Goal: Task Accomplishment & Management: Manage account settings

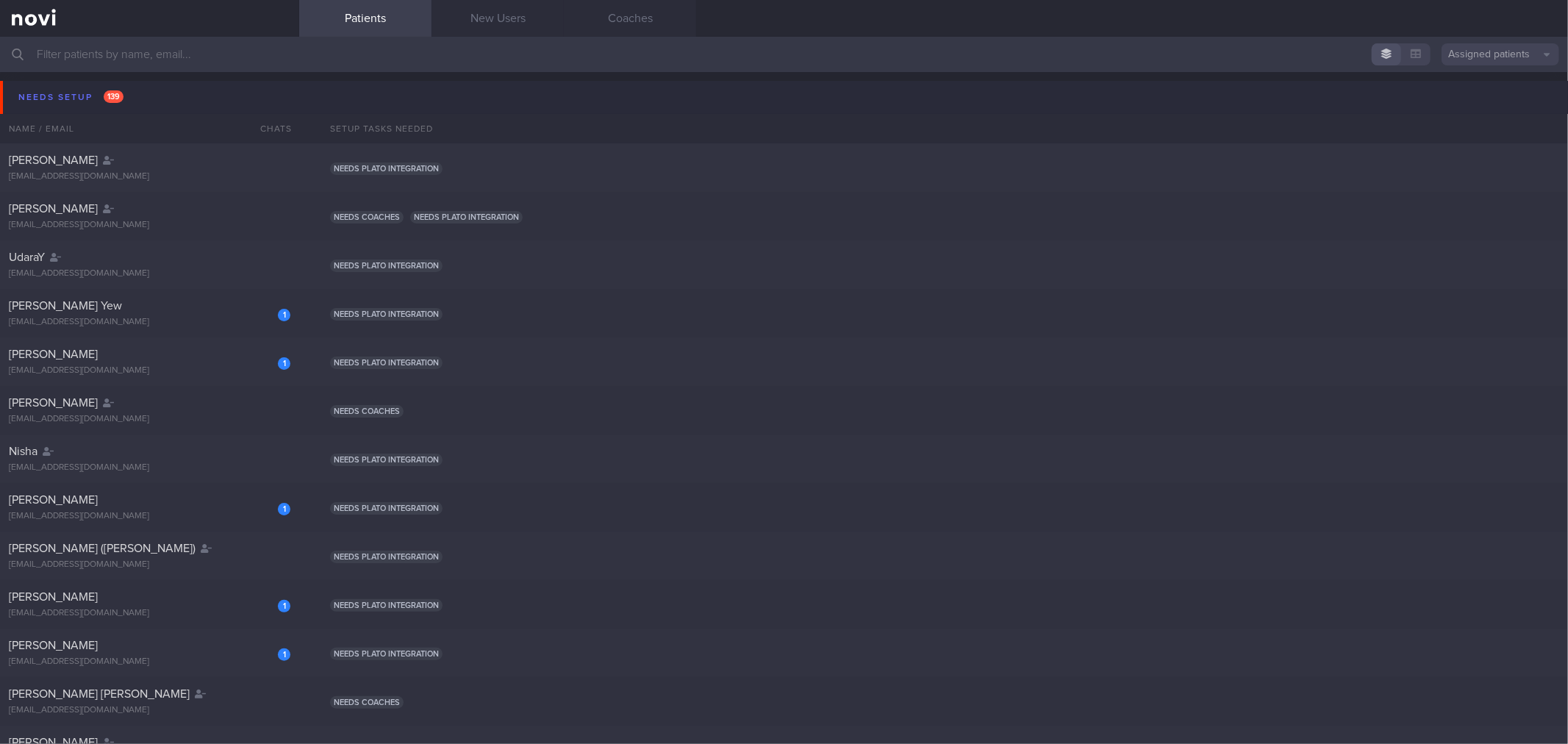
click at [176, 99] on button "Needs setup 139" at bounding box center [786, 98] width 1572 height 33
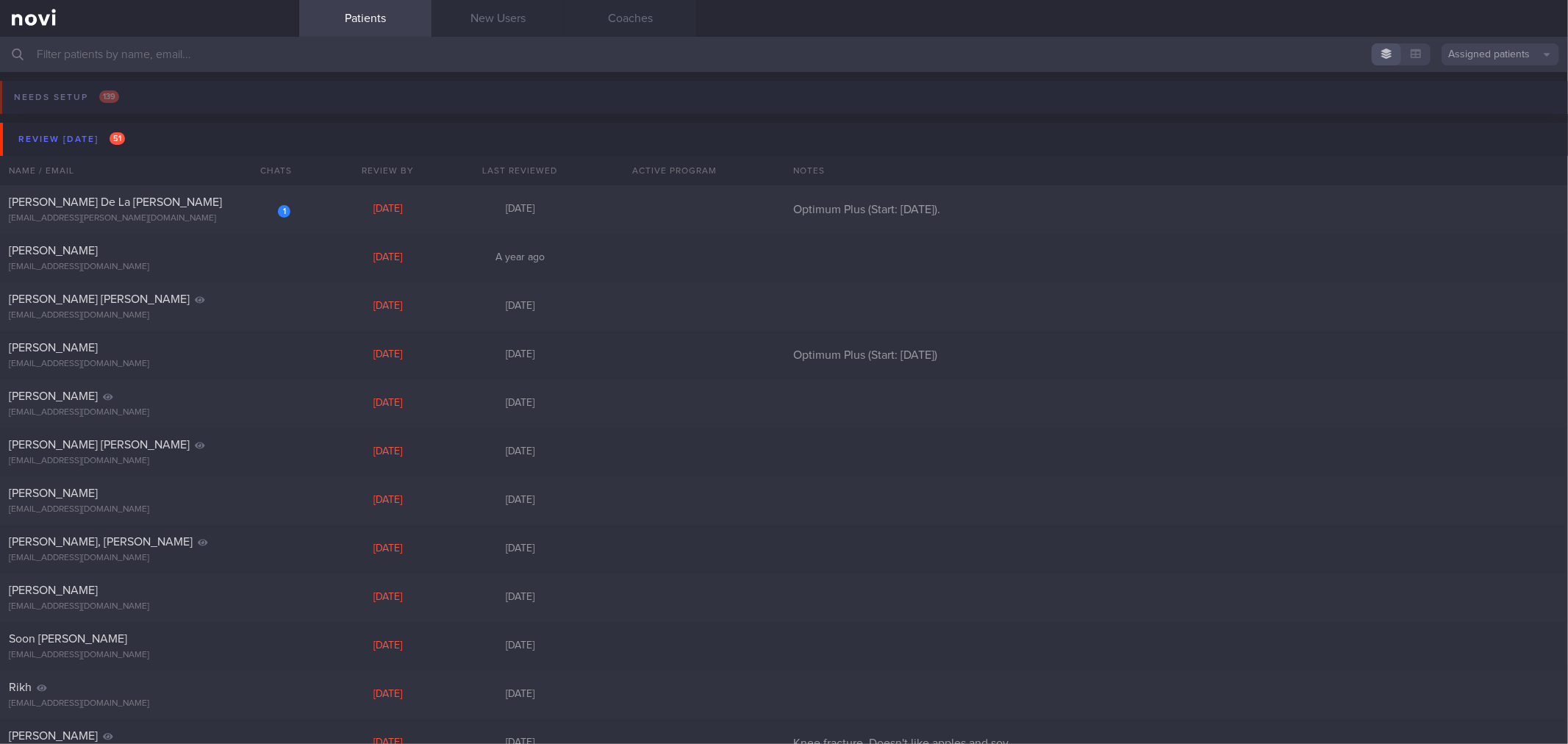
click at [176, 99] on button "Needs setup 139" at bounding box center [781, 101] width 1572 height 42
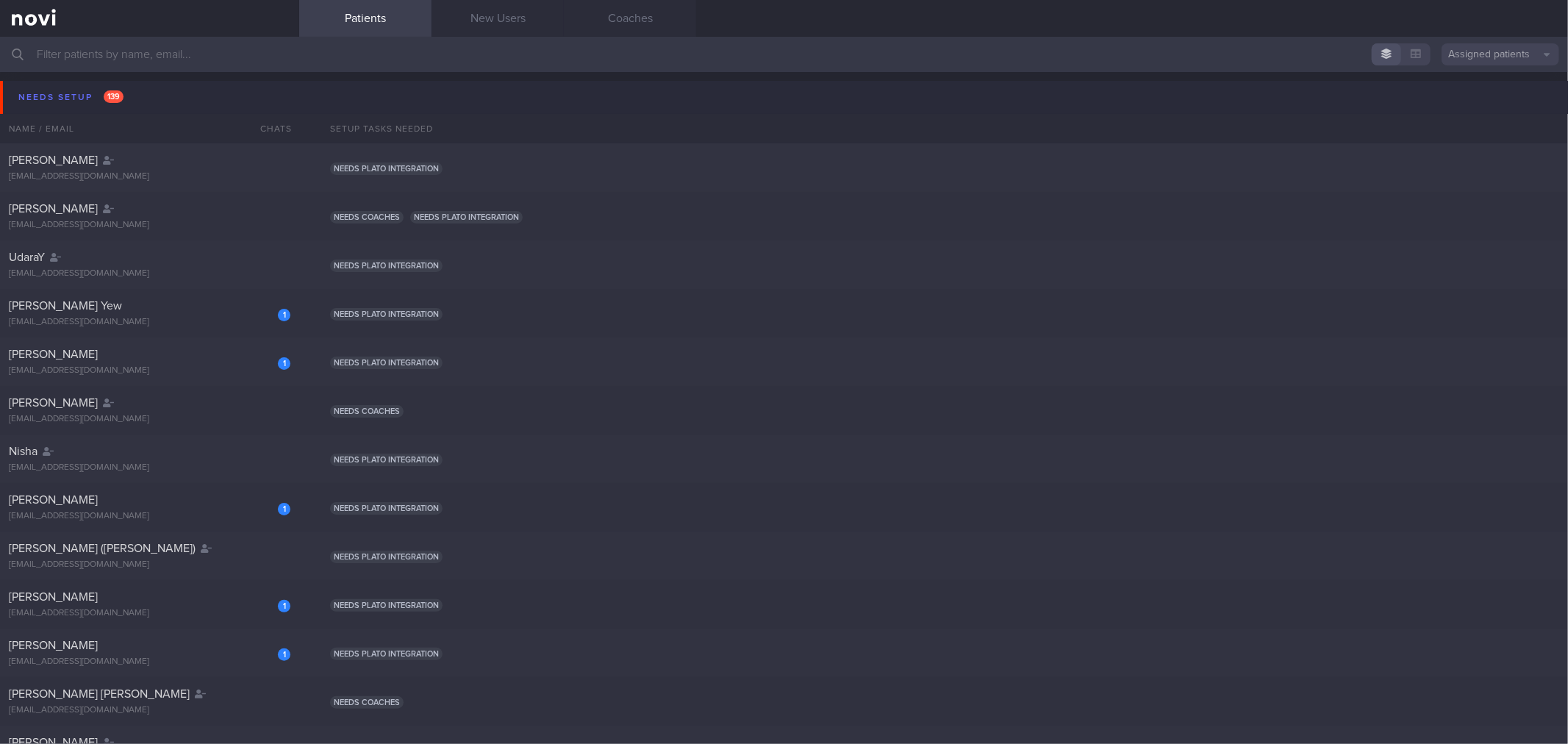
click at [176, 97] on button "Needs setup 139" at bounding box center [786, 98] width 1572 height 33
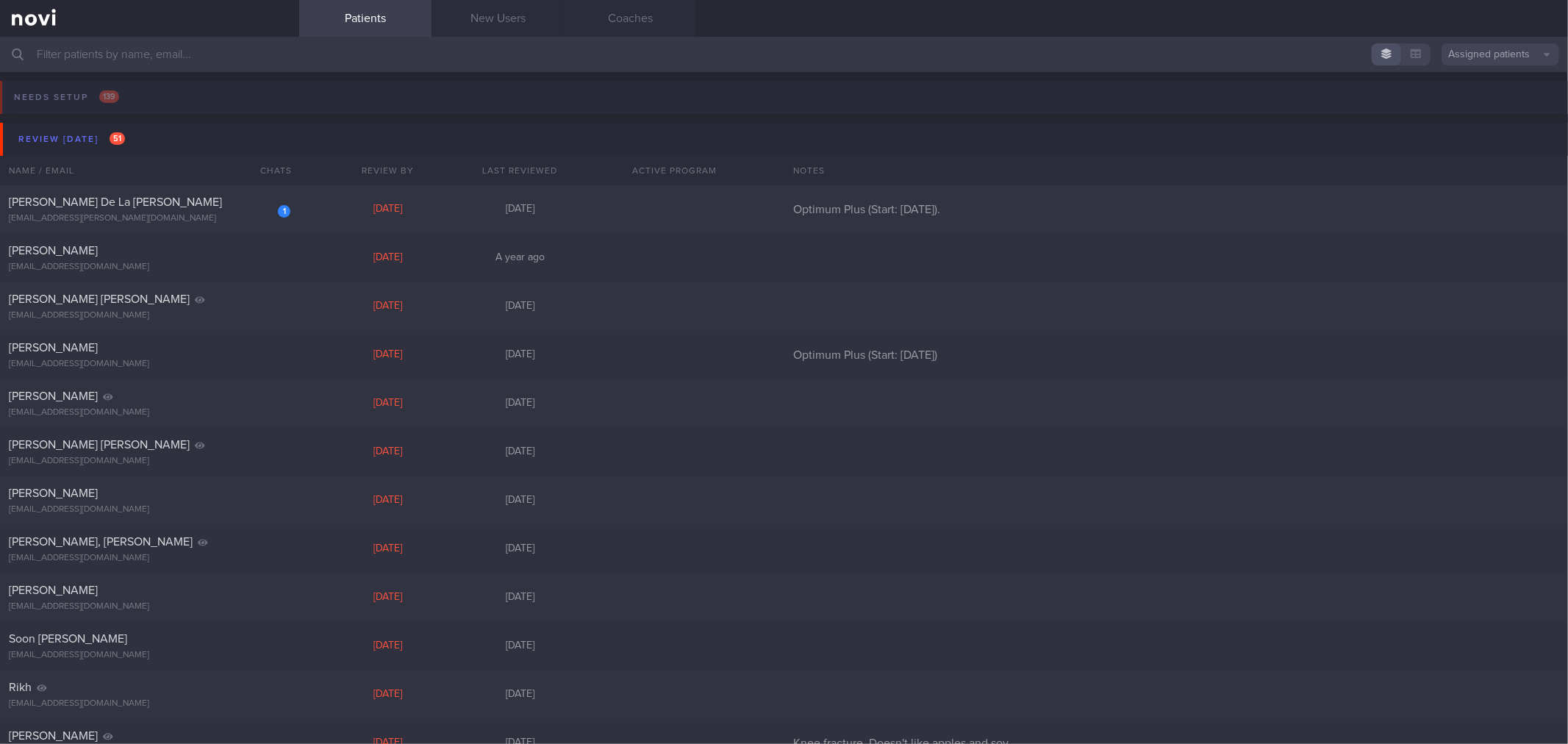
click at [176, 97] on button "Needs setup 139" at bounding box center [781, 101] width 1572 height 42
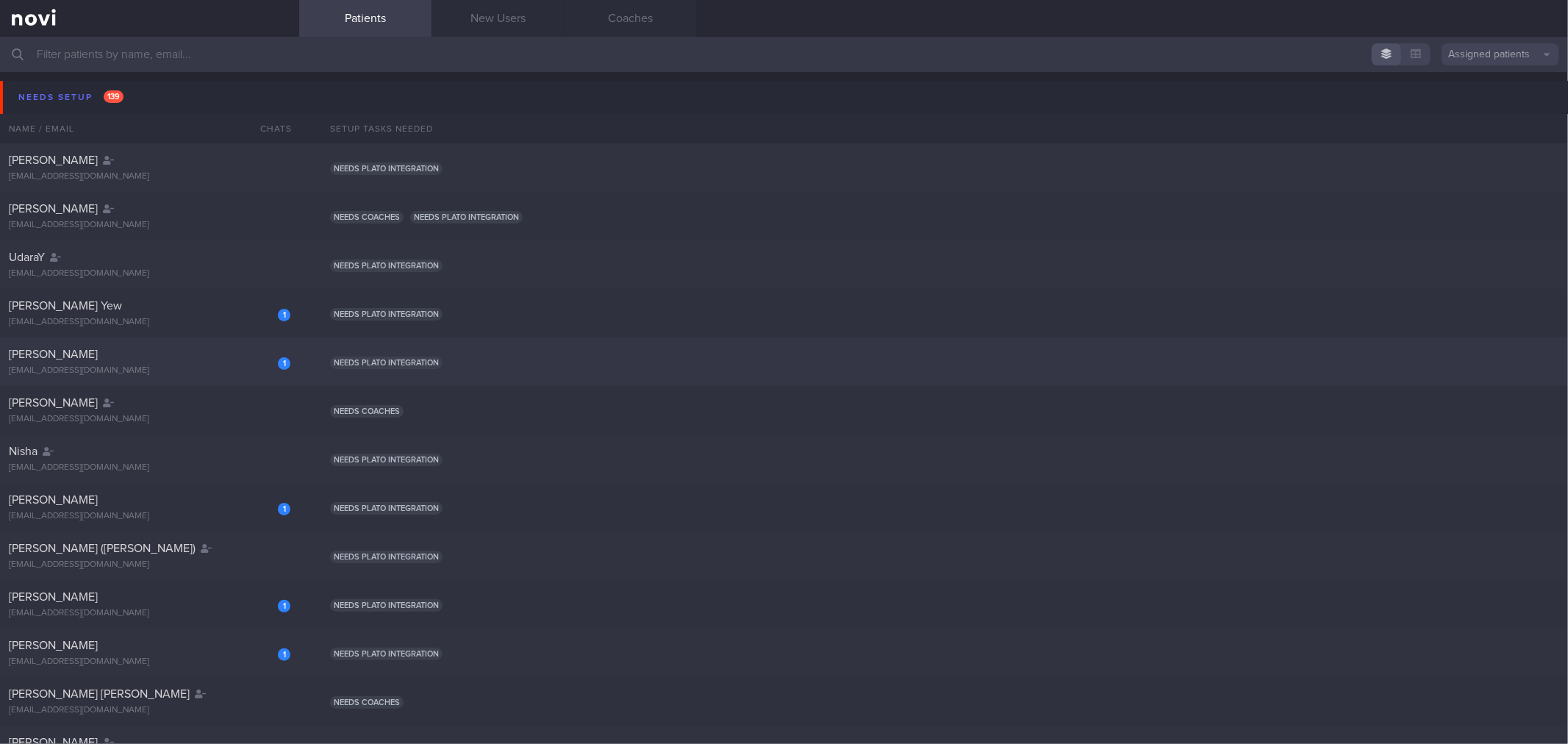
click at [1498, 360] on div "Needs plato integration" at bounding box center [944, 361] width 1246 height 15
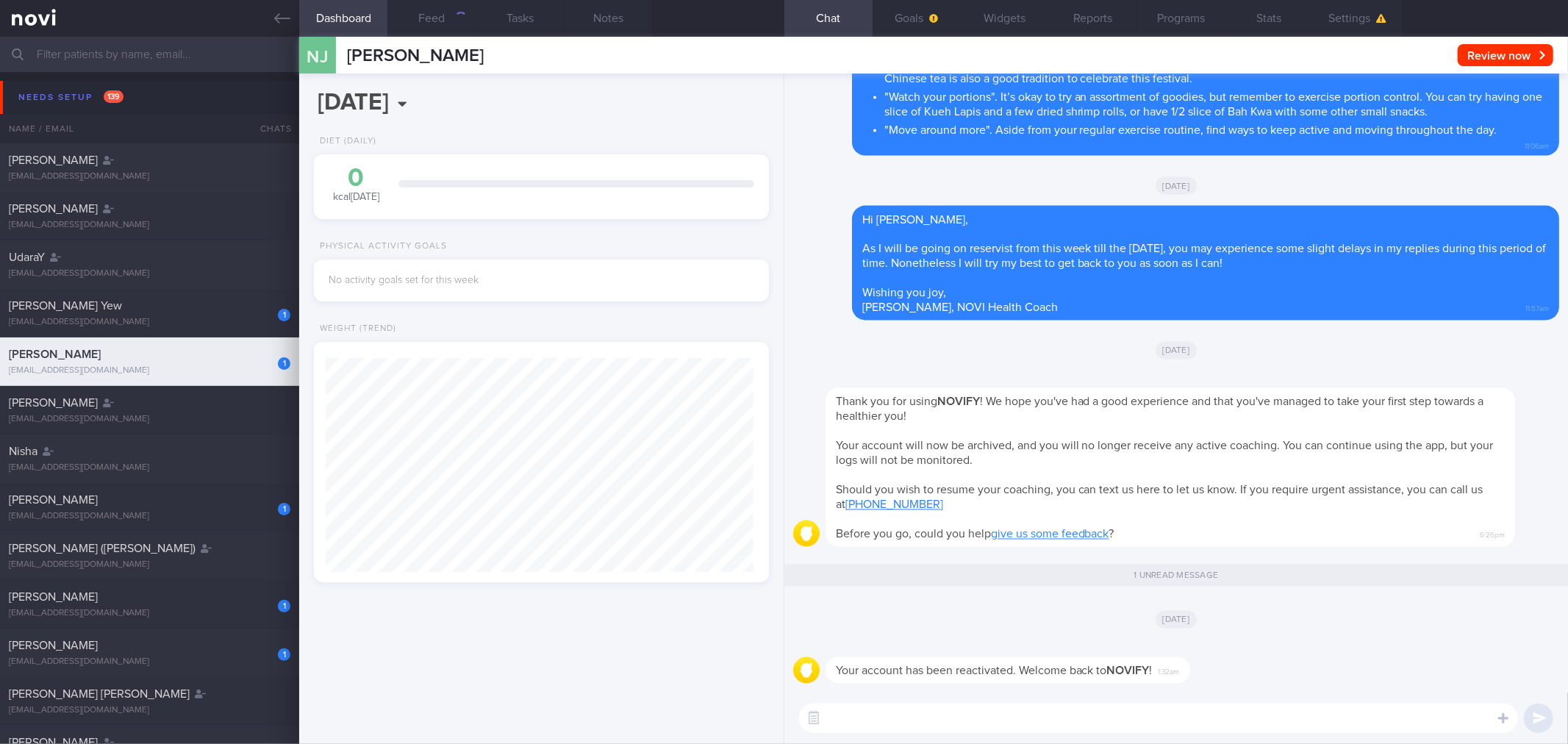
scroll to position [214, 428]
click at [1375, 32] on button "Settings" at bounding box center [1357, 19] width 88 height 37
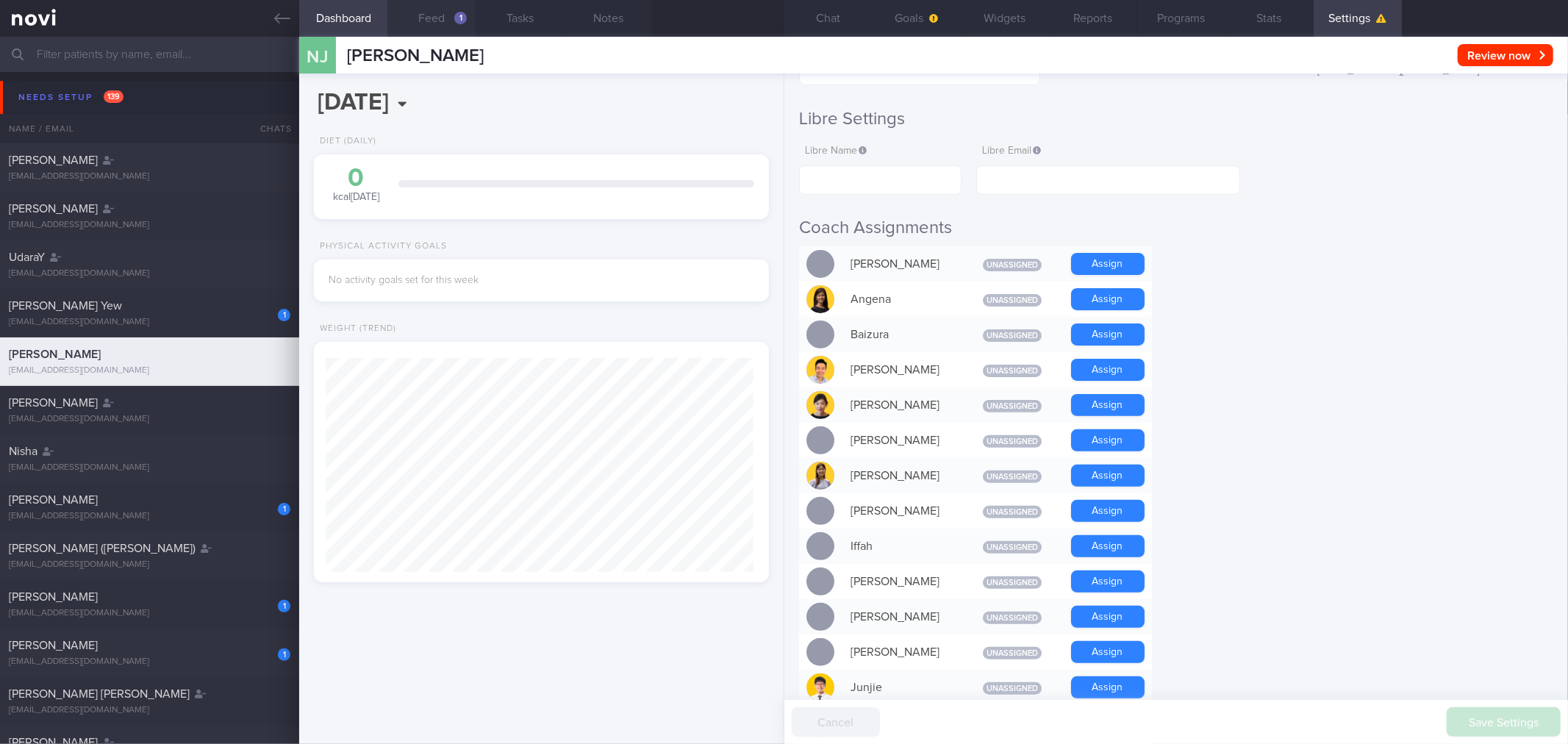
scroll to position [408, 0]
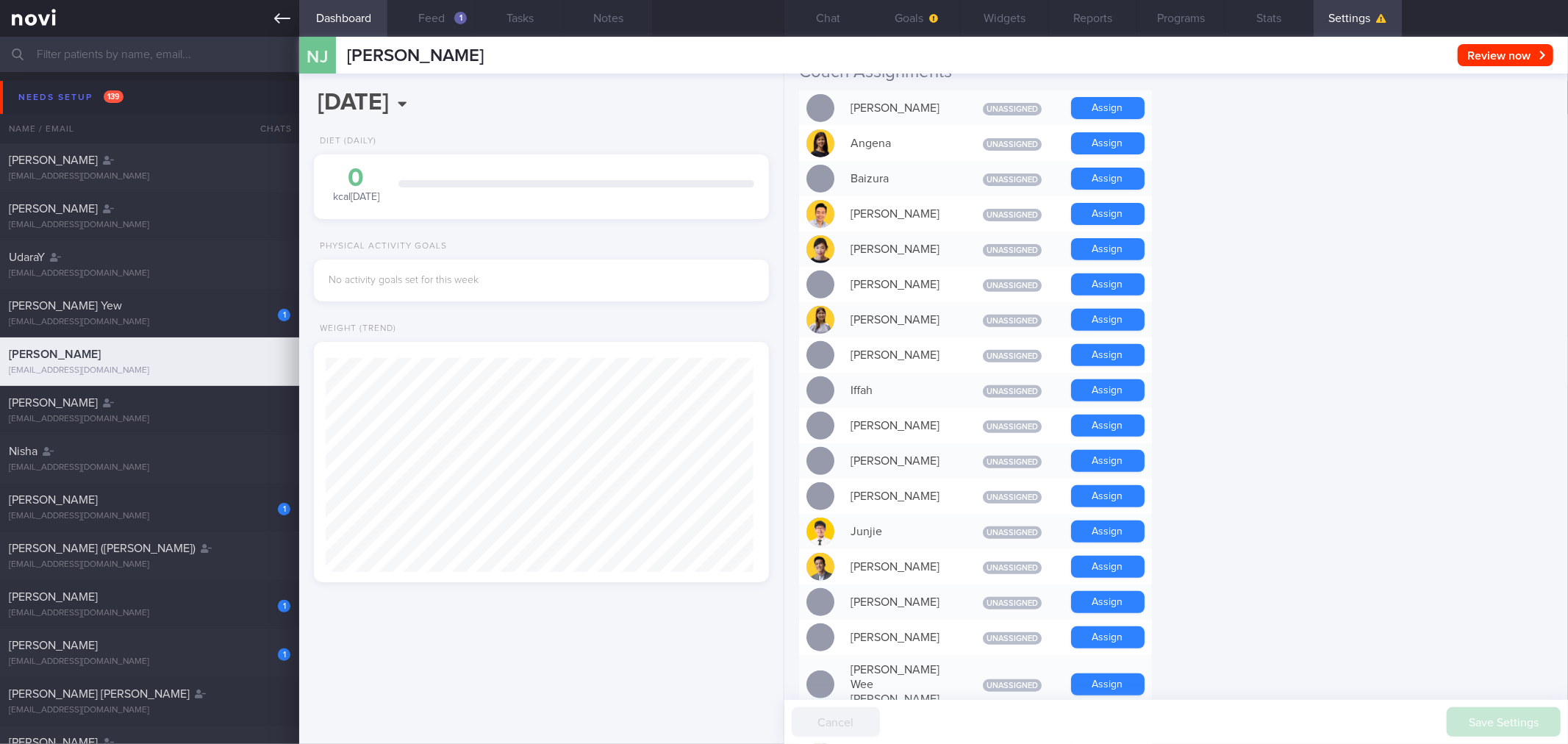
click at [284, 16] on icon at bounding box center [282, 19] width 17 height 17
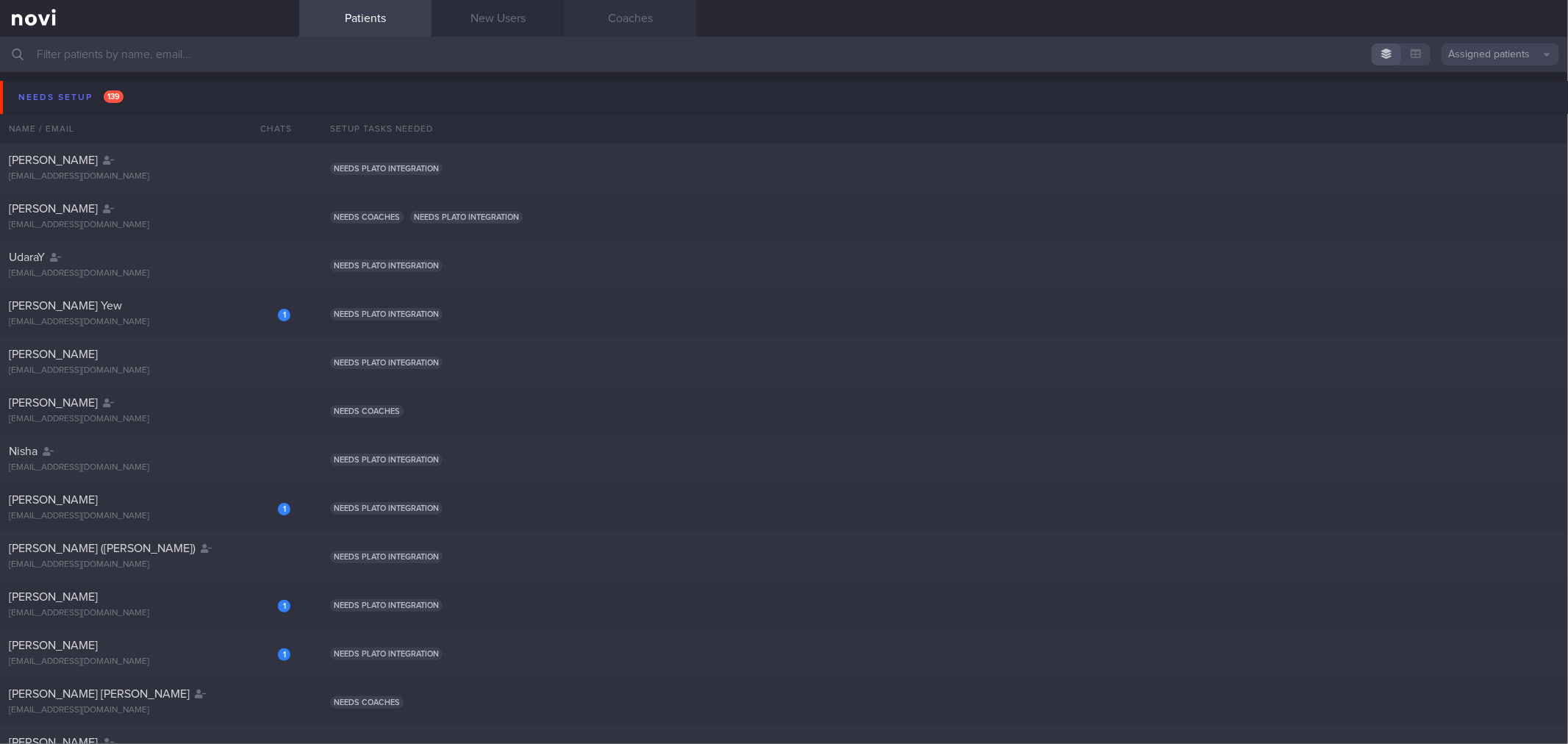
click at [665, 20] on link "Coaches" at bounding box center [630, 19] width 133 height 37
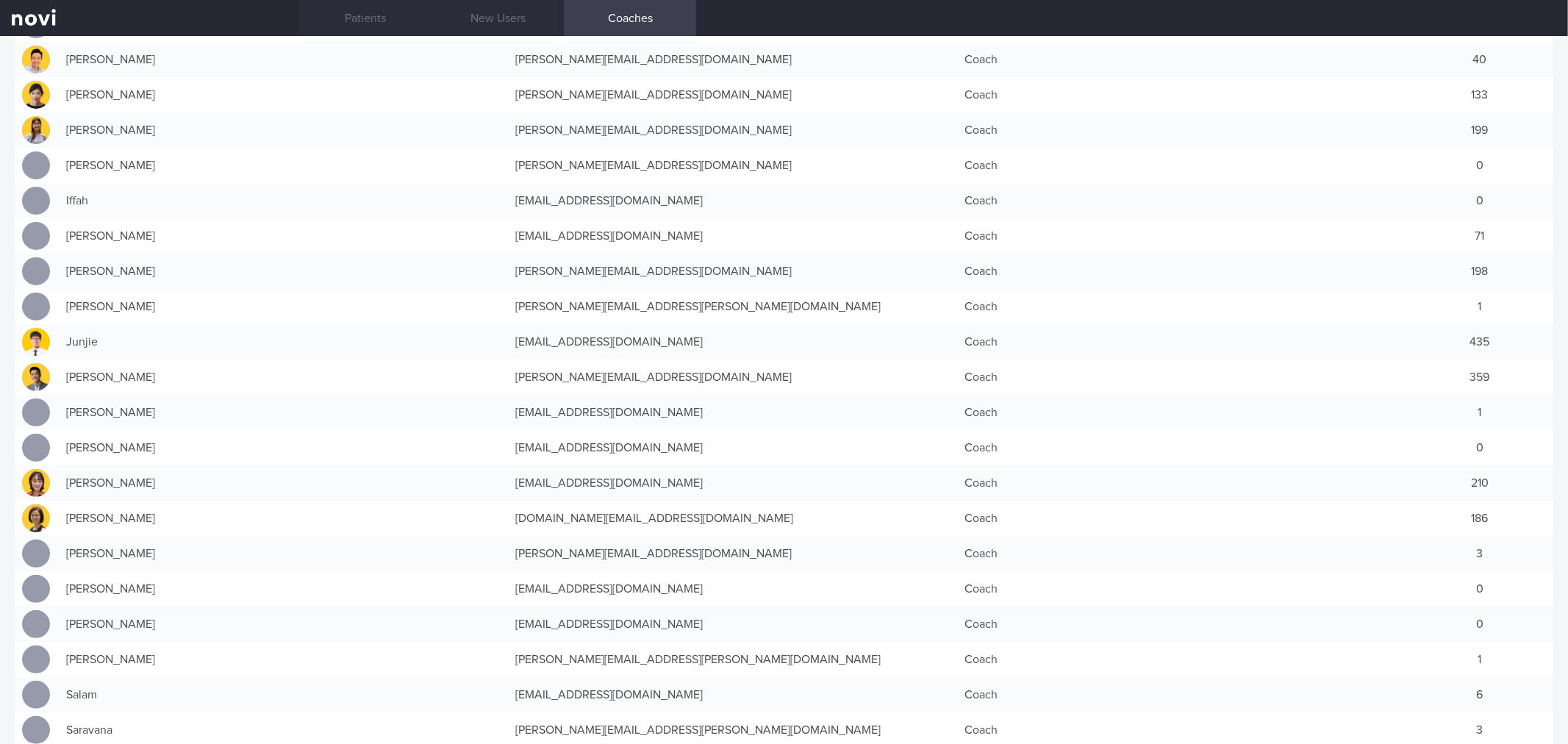
scroll to position [408, 0]
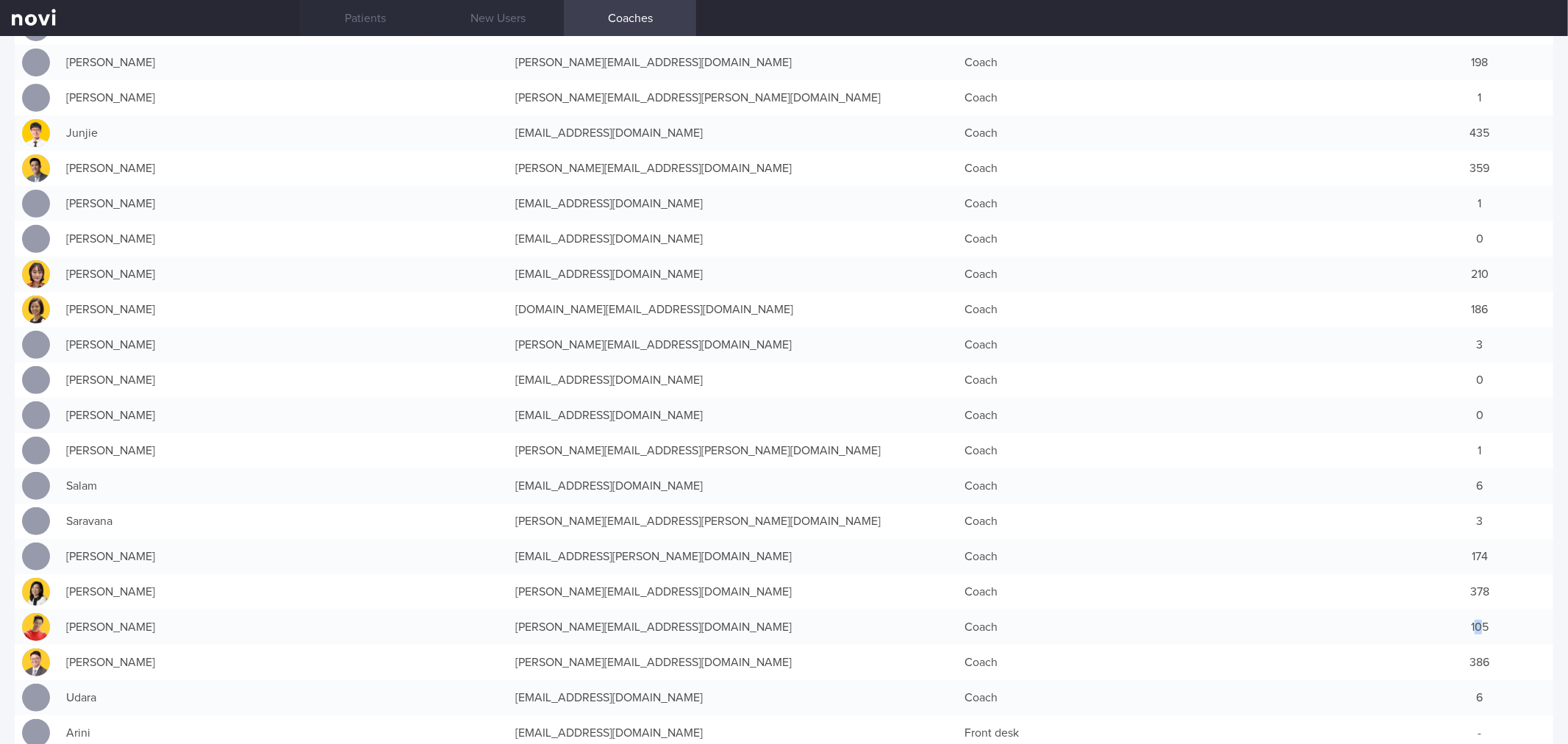
click at [1472, 623] on div "105" at bounding box center [1479, 627] width 147 height 29
click at [351, 17] on link "Patients" at bounding box center [366, 19] width 133 height 37
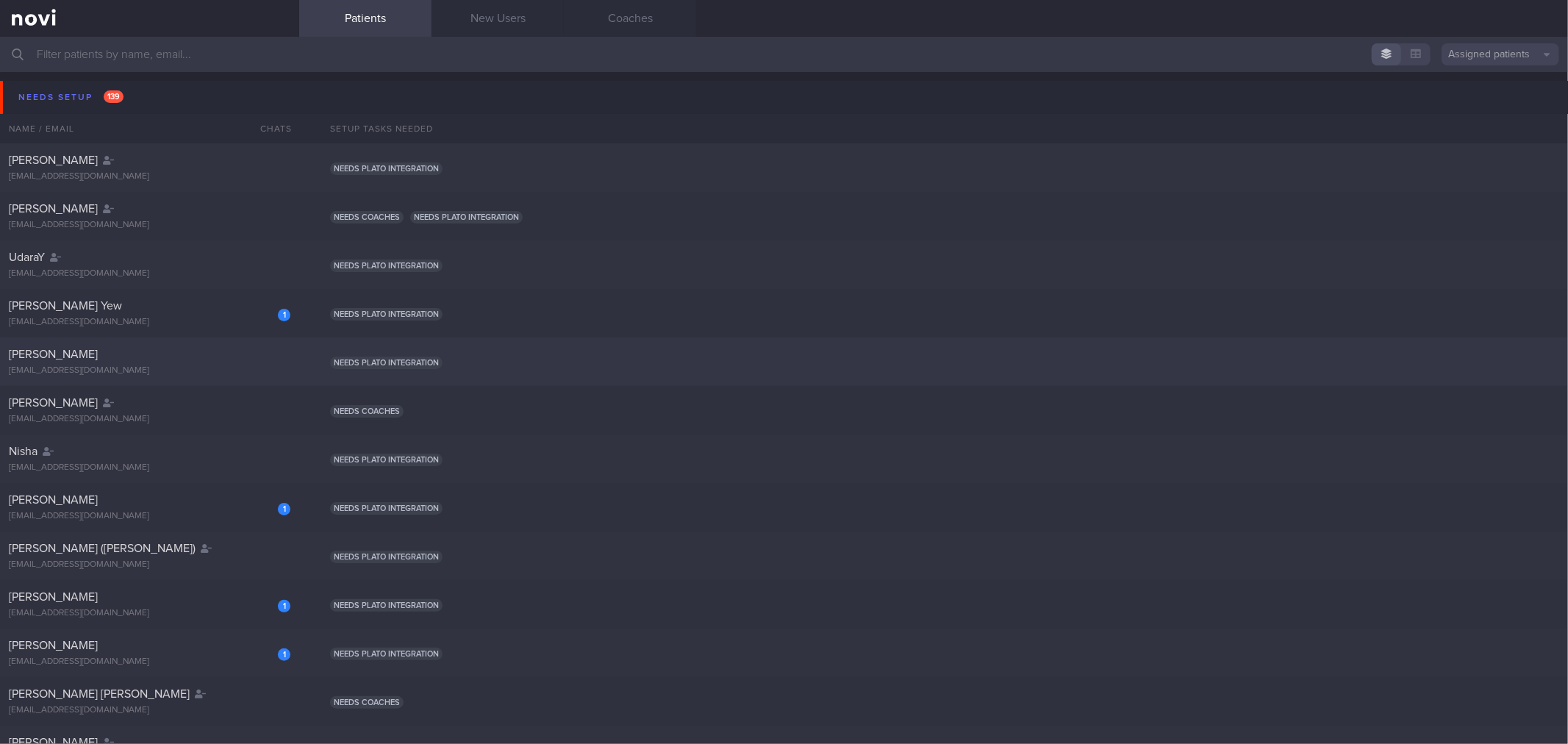
click at [137, 376] on div "[PERSON_NAME] [EMAIL_ADDRESS][DOMAIN_NAME] Needs plato integration" at bounding box center [784, 362] width 1568 height 49
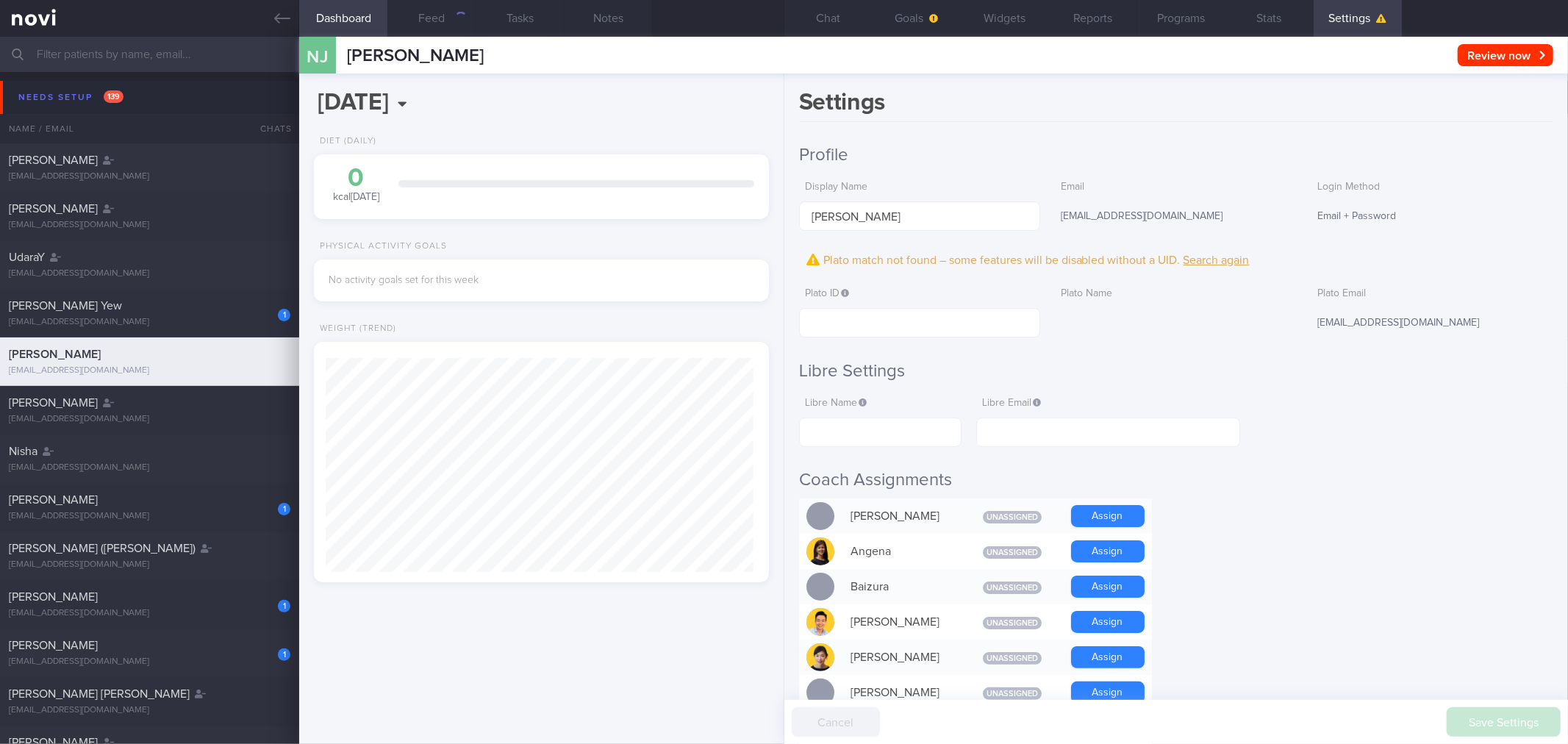
scroll to position [214, 428]
click at [892, 18] on button "Goals" at bounding box center [917, 19] width 88 height 37
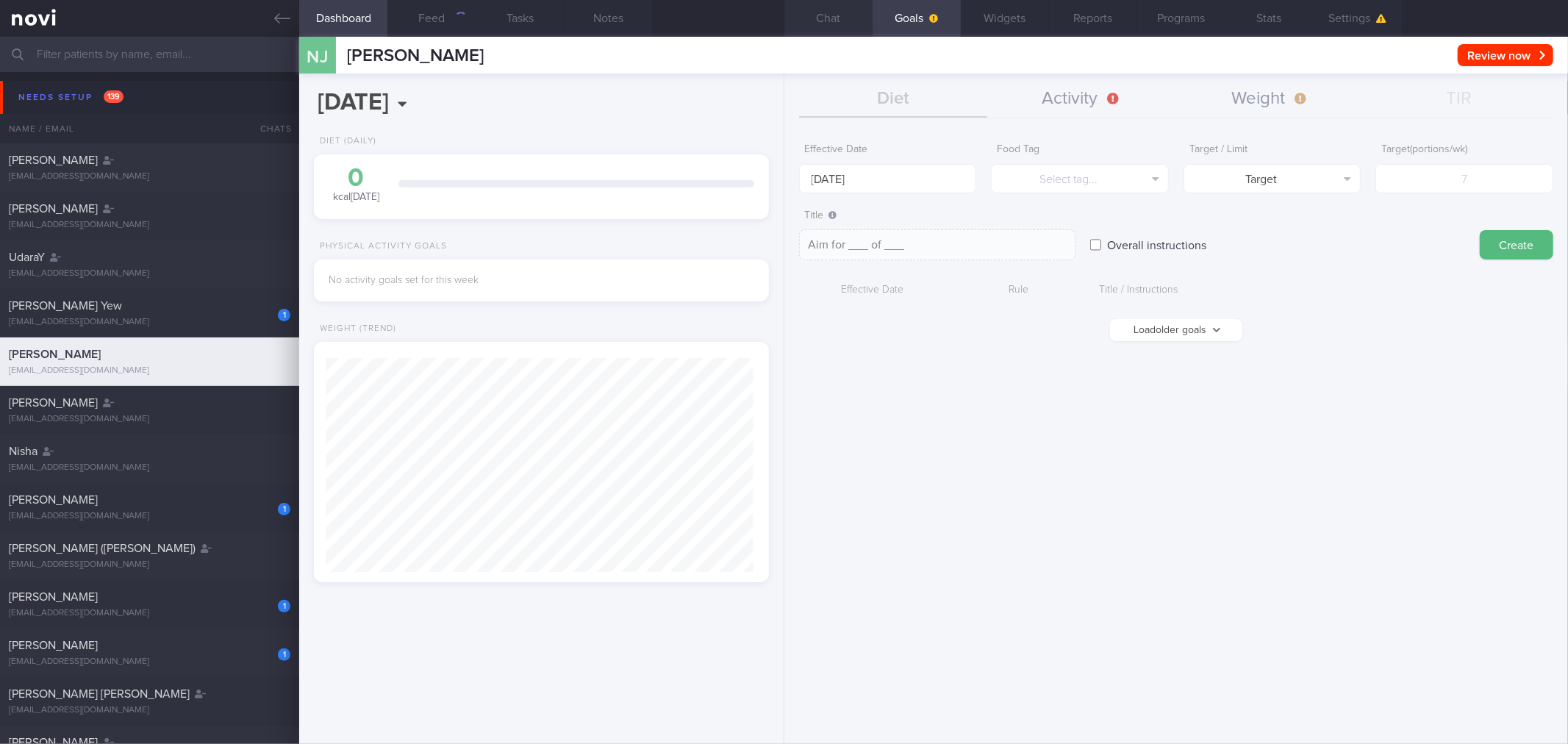
click at [846, 20] on button "Chat" at bounding box center [828, 19] width 88 height 37
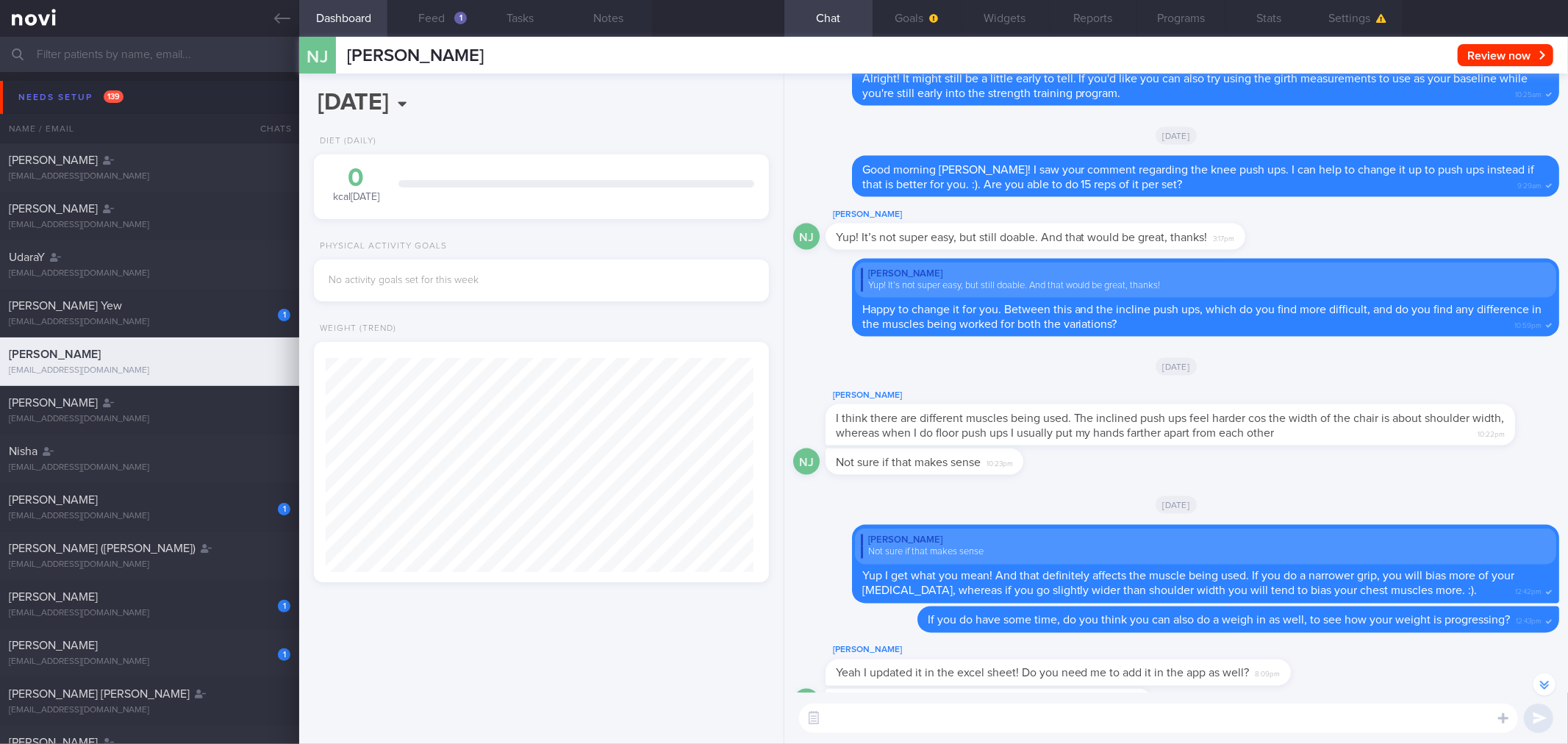
scroll to position [-3106, 0]
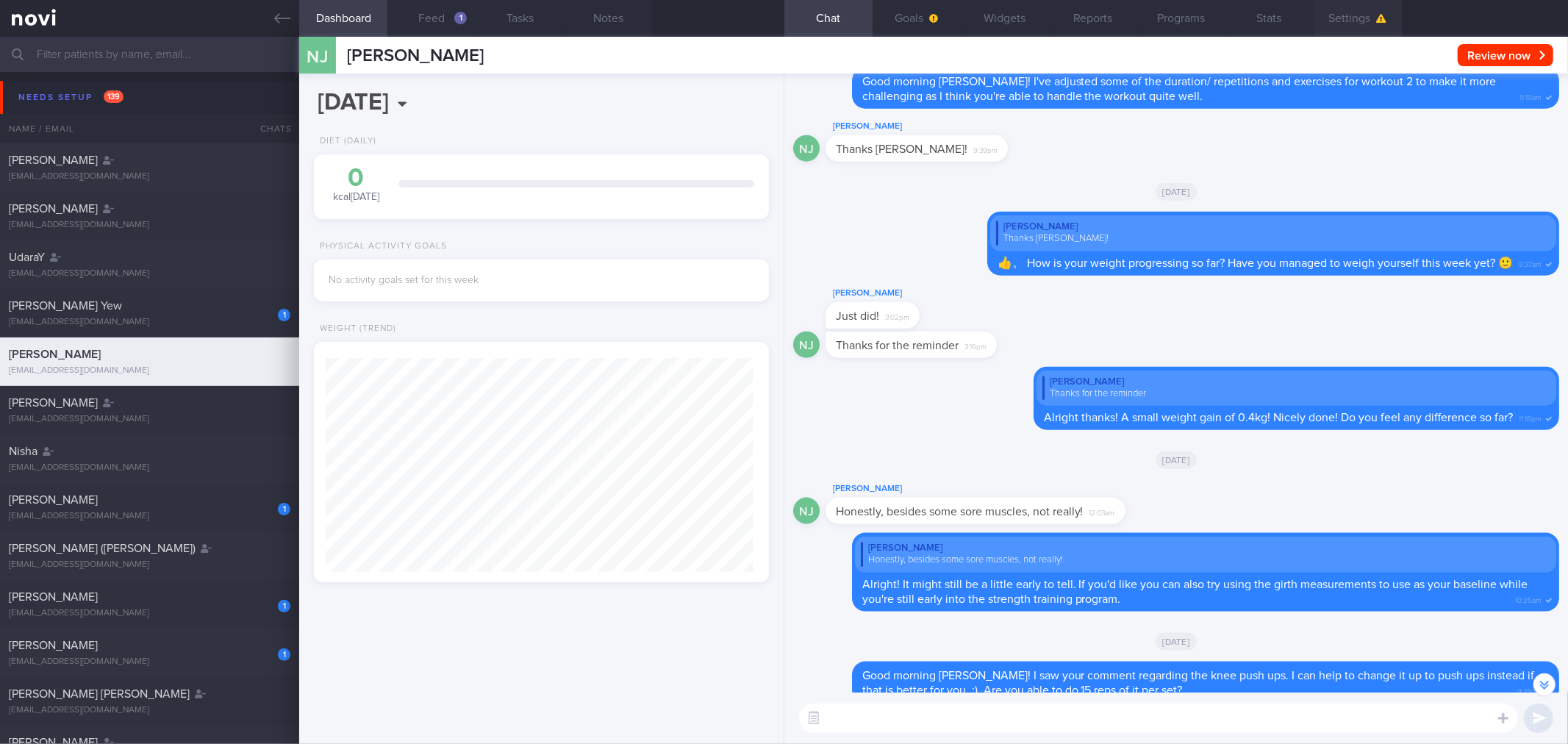
click at [1381, 34] on button "Settings" at bounding box center [1357, 19] width 88 height 37
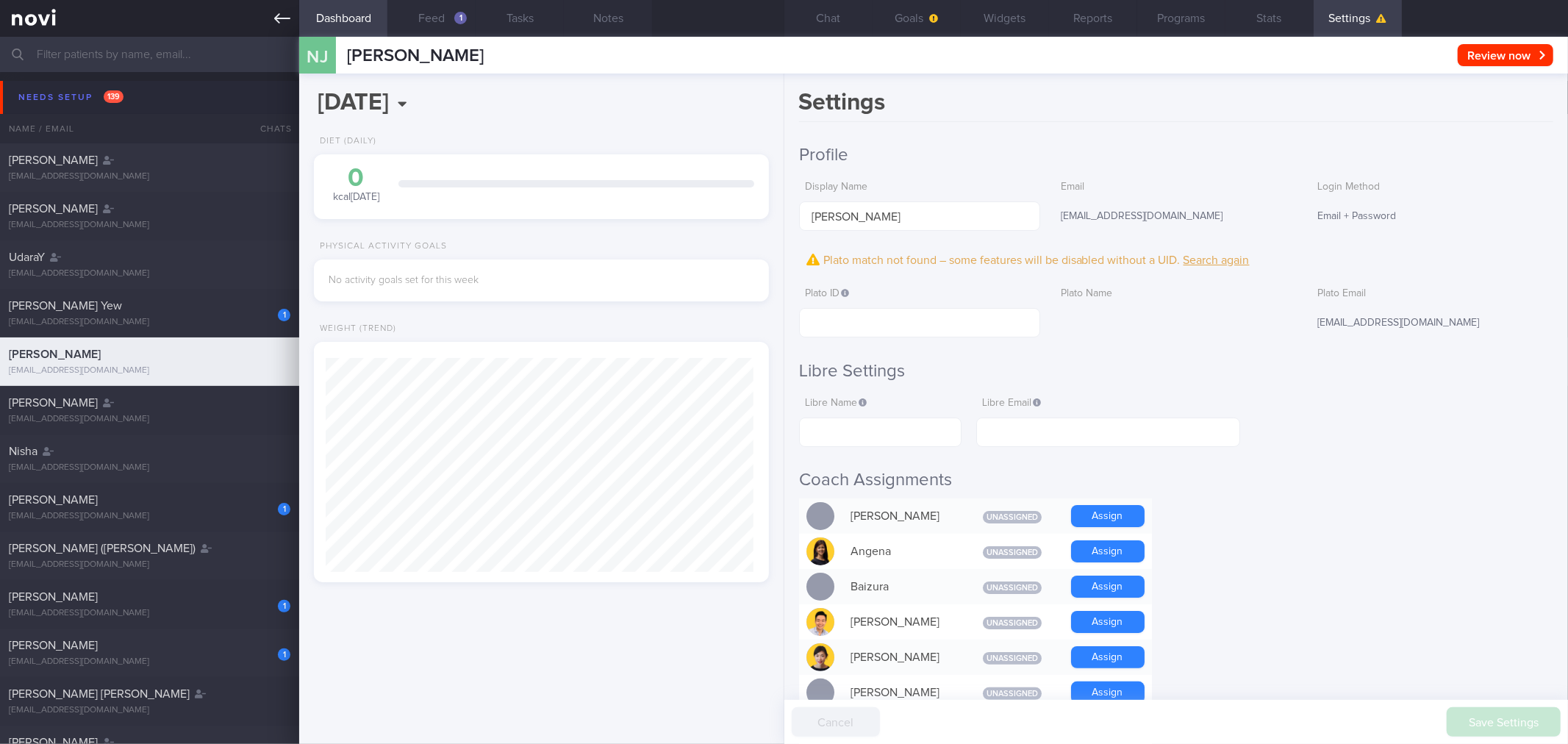
click at [288, 25] on icon at bounding box center [282, 19] width 17 height 17
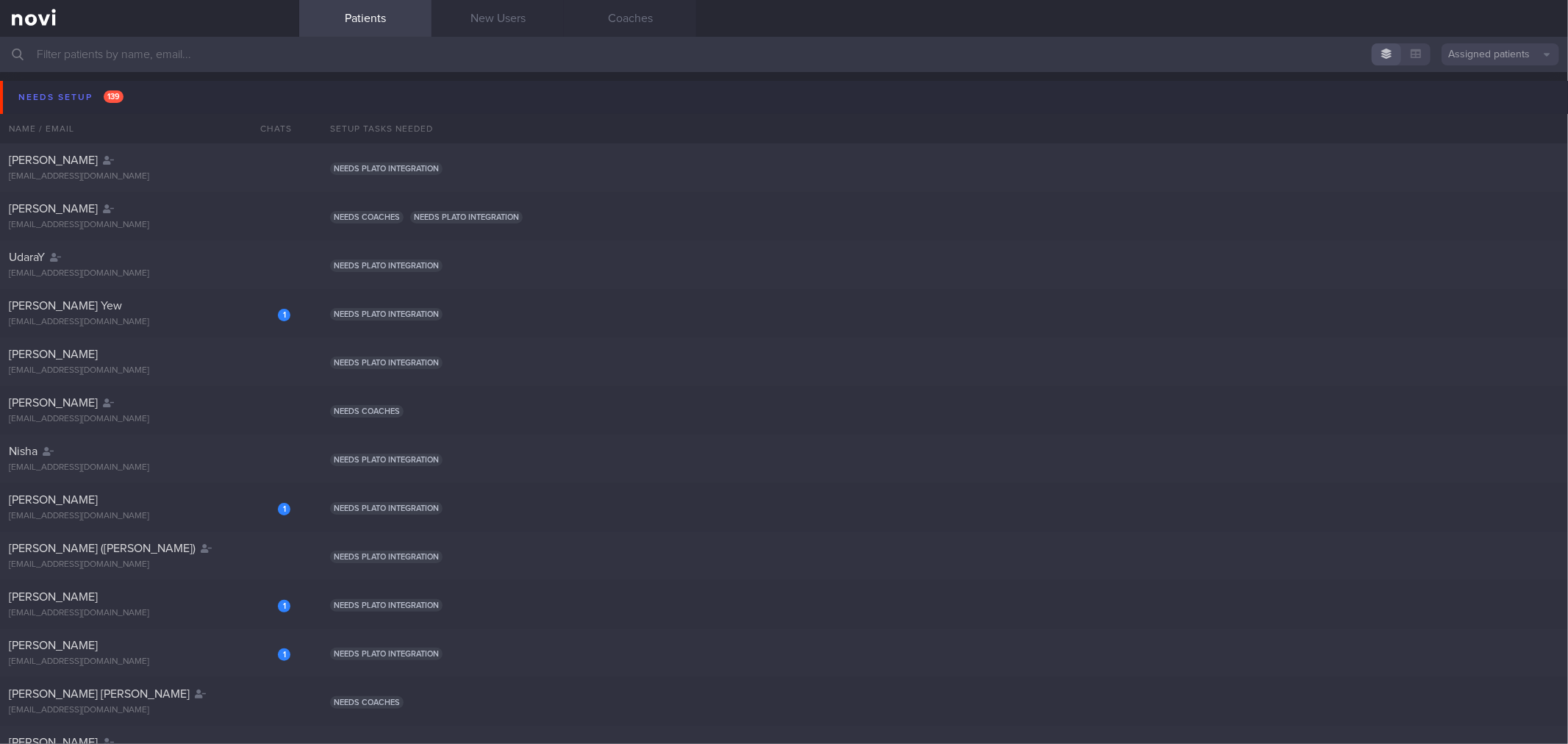
click at [176, 97] on button "Needs setup 139" at bounding box center [786, 98] width 1572 height 33
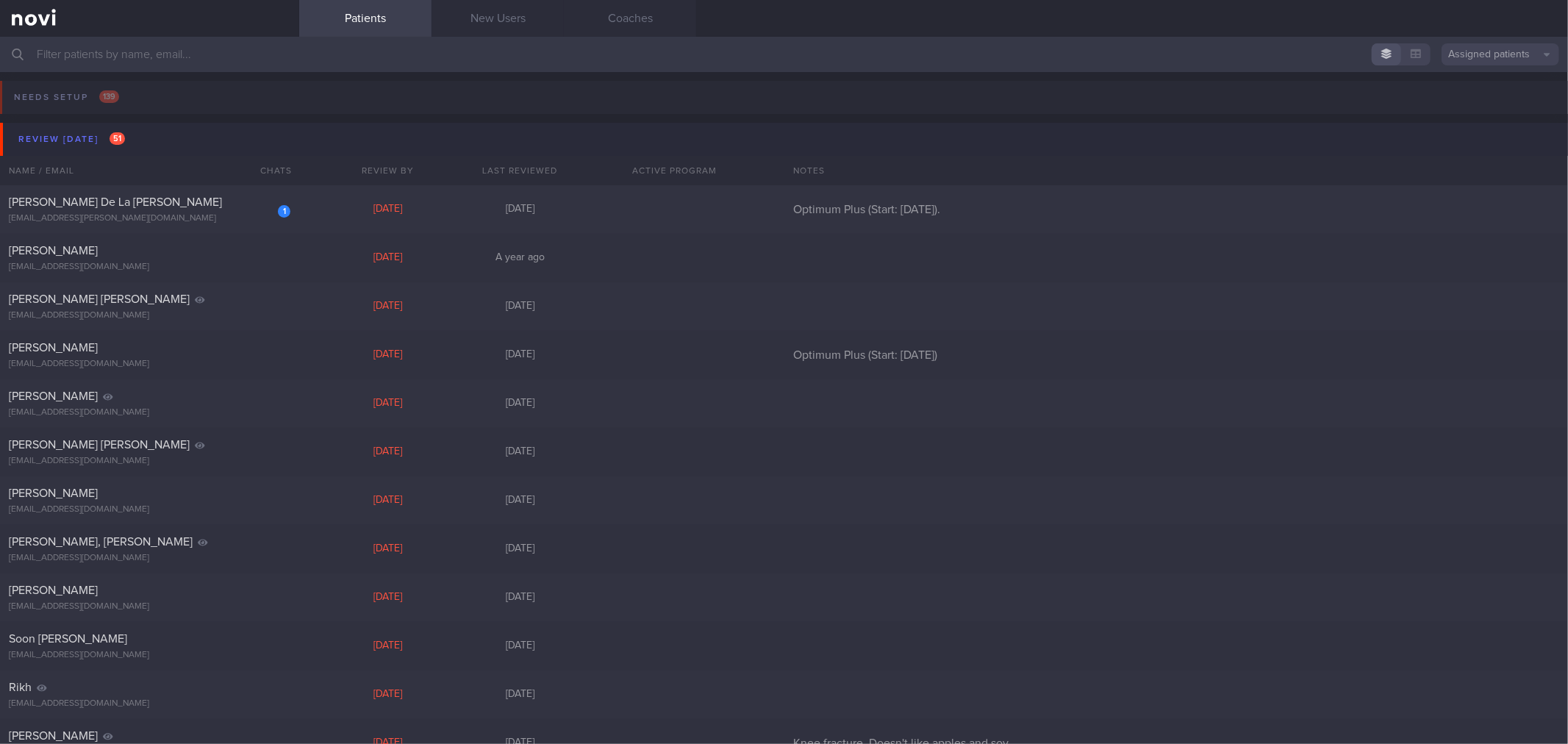
click at [179, 133] on button "Review [DATE] 51" at bounding box center [786, 139] width 1572 height 33
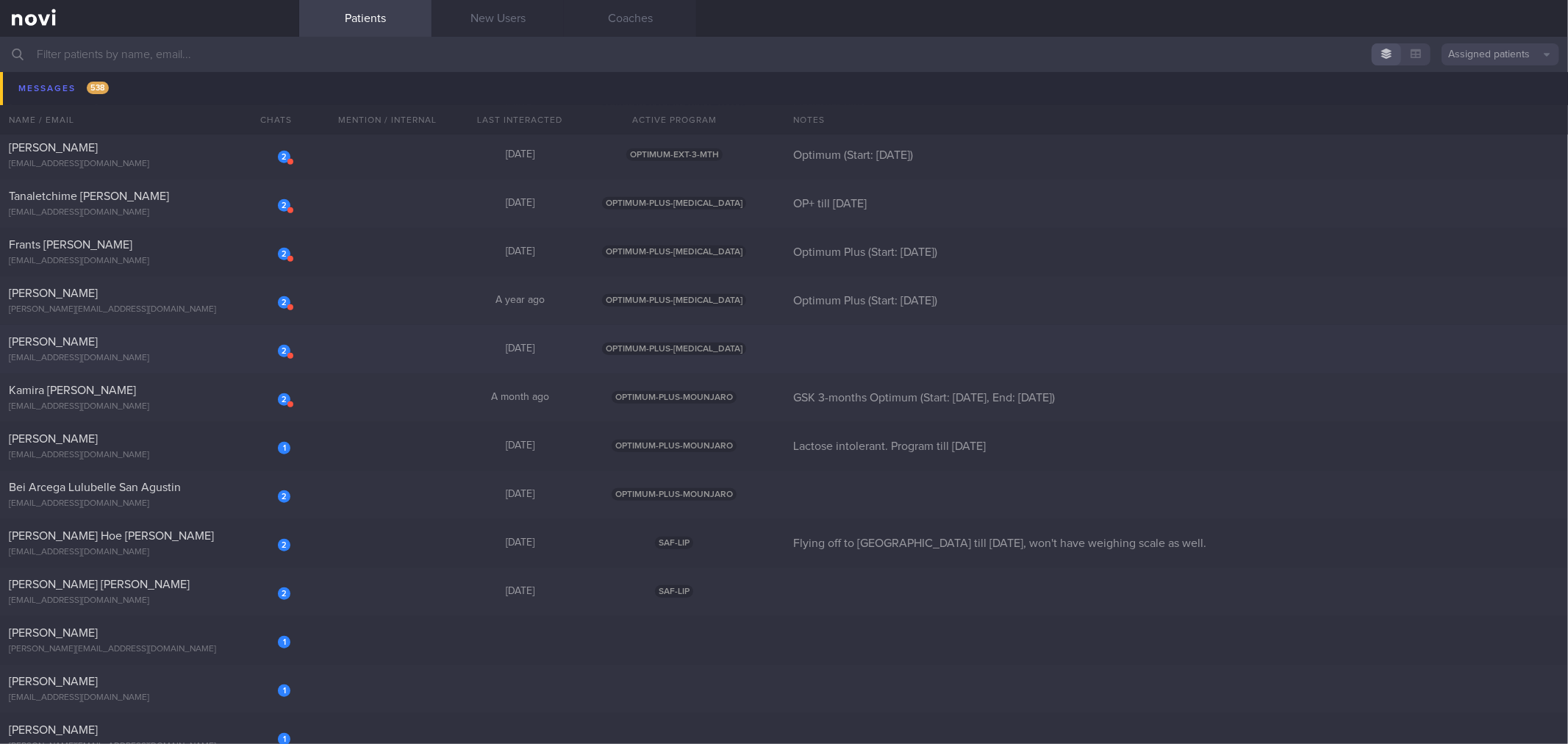
scroll to position [571, 0]
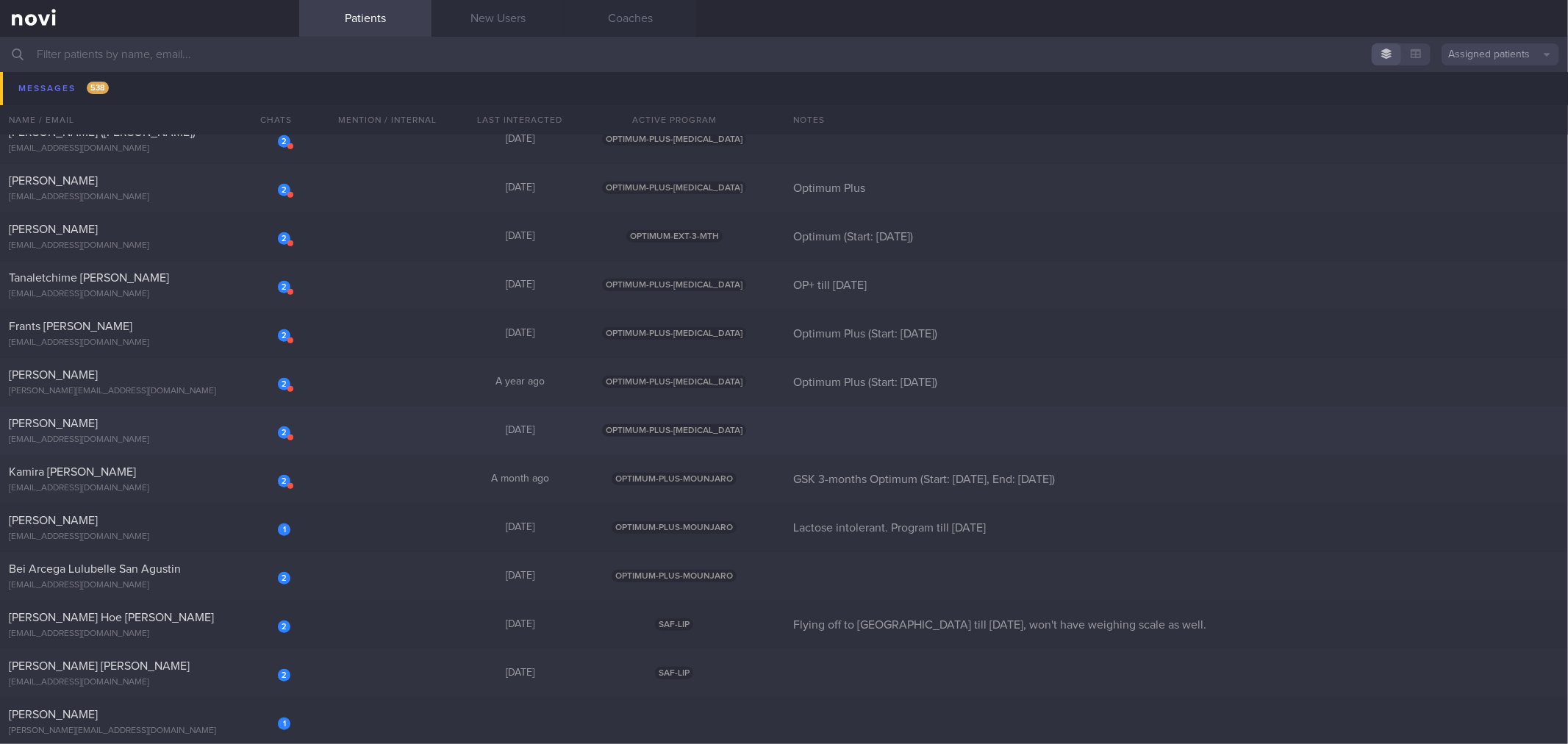
click at [197, 429] on div "[PERSON_NAME]" at bounding box center [147, 423] width 278 height 15
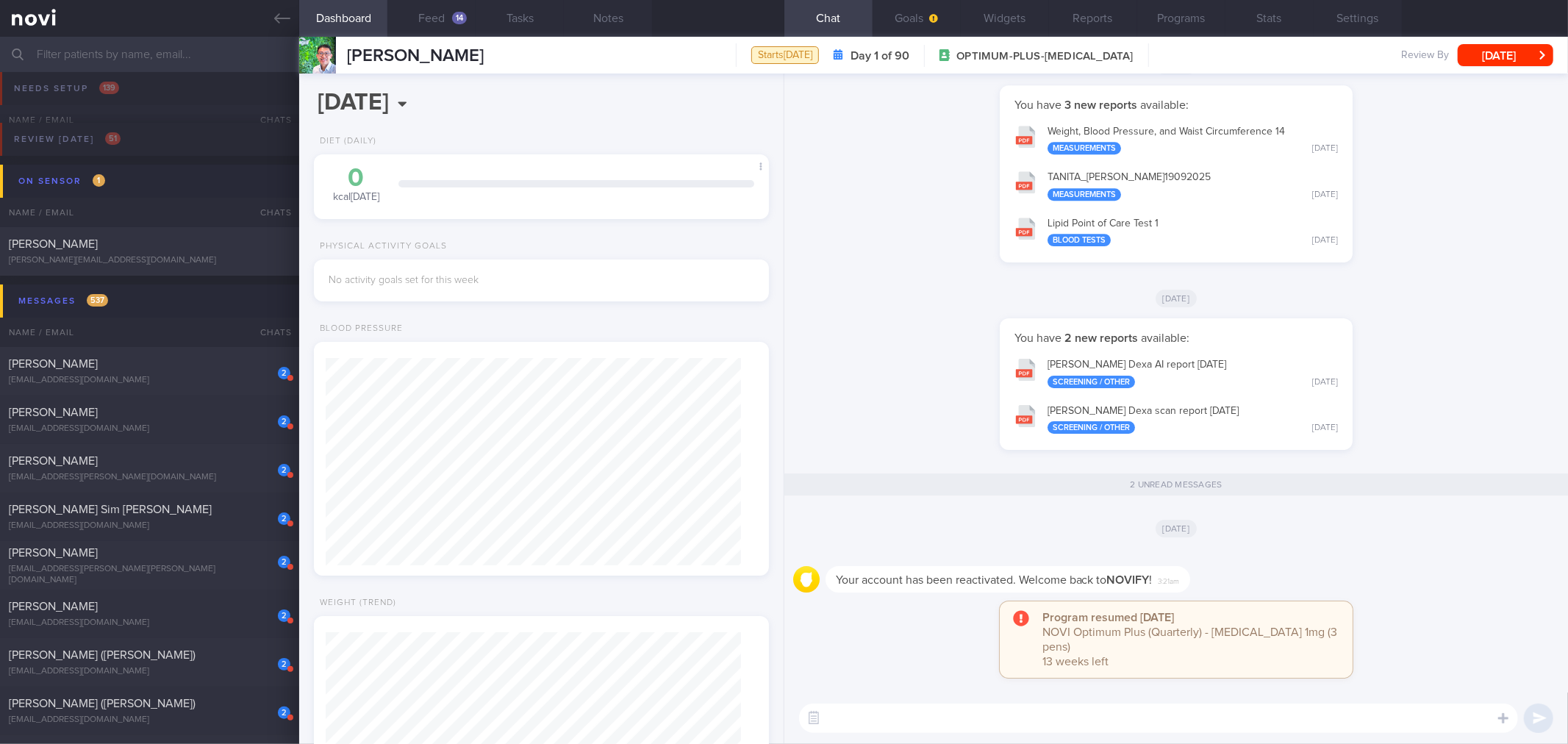
scroll to position [82, 0]
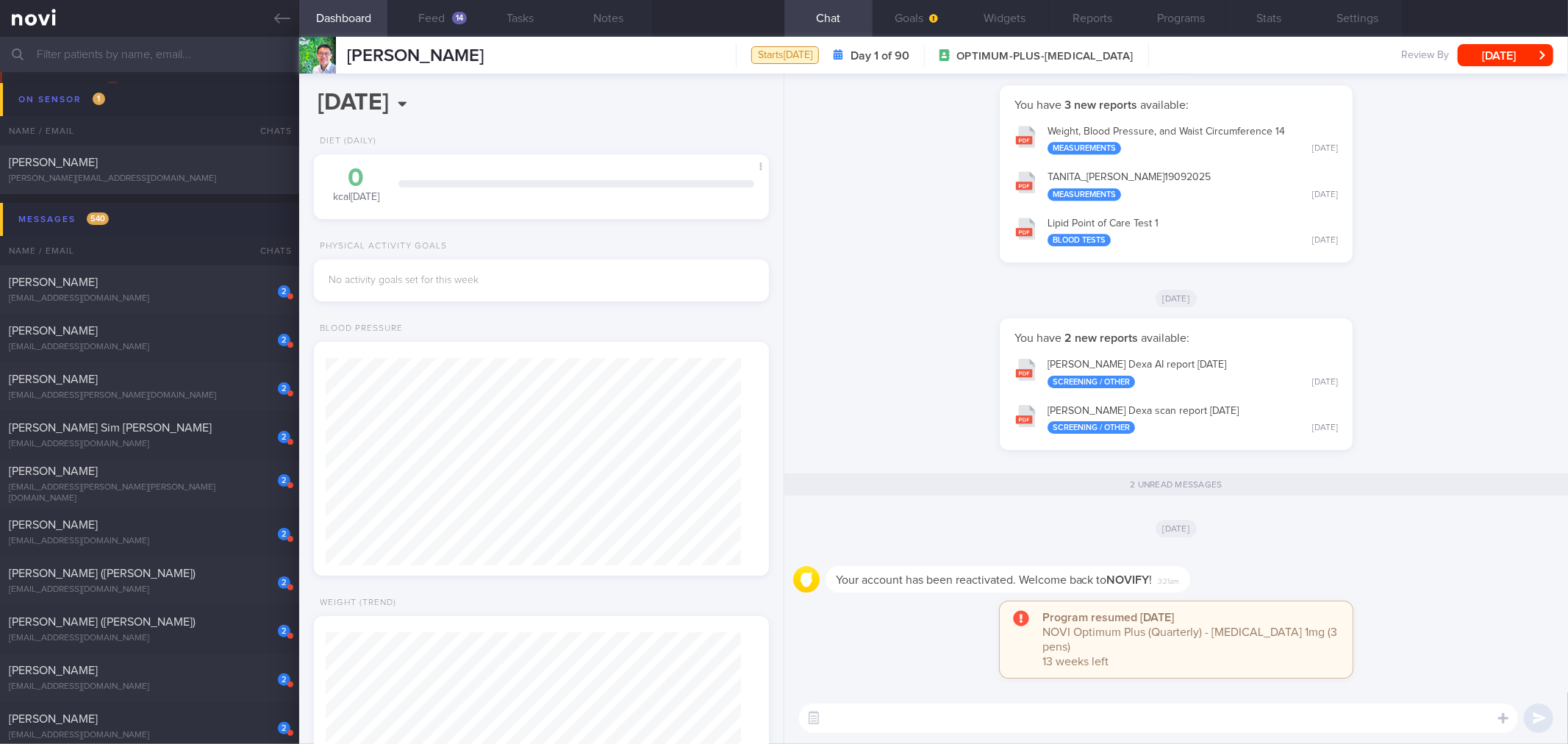
drag, startPoint x: 281, startPoint y: 20, endPoint x: 232, endPoint y: 218, distance: 204.0
click at [281, 20] on icon at bounding box center [282, 19] width 17 height 17
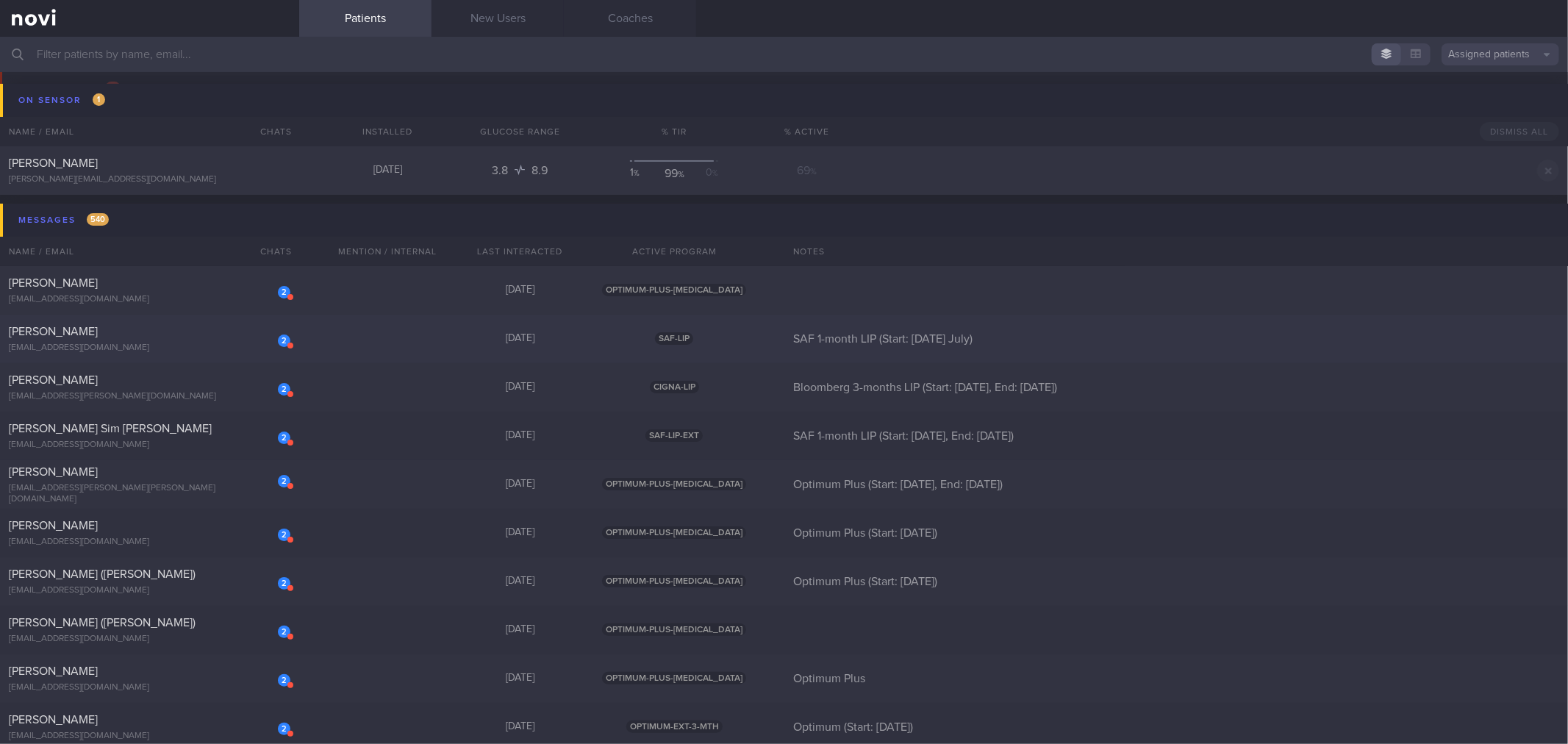
scroll to position [82, 0]
click at [119, 214] on button "Messages 541" at bounding box center [786, 219] width 1572 height 33
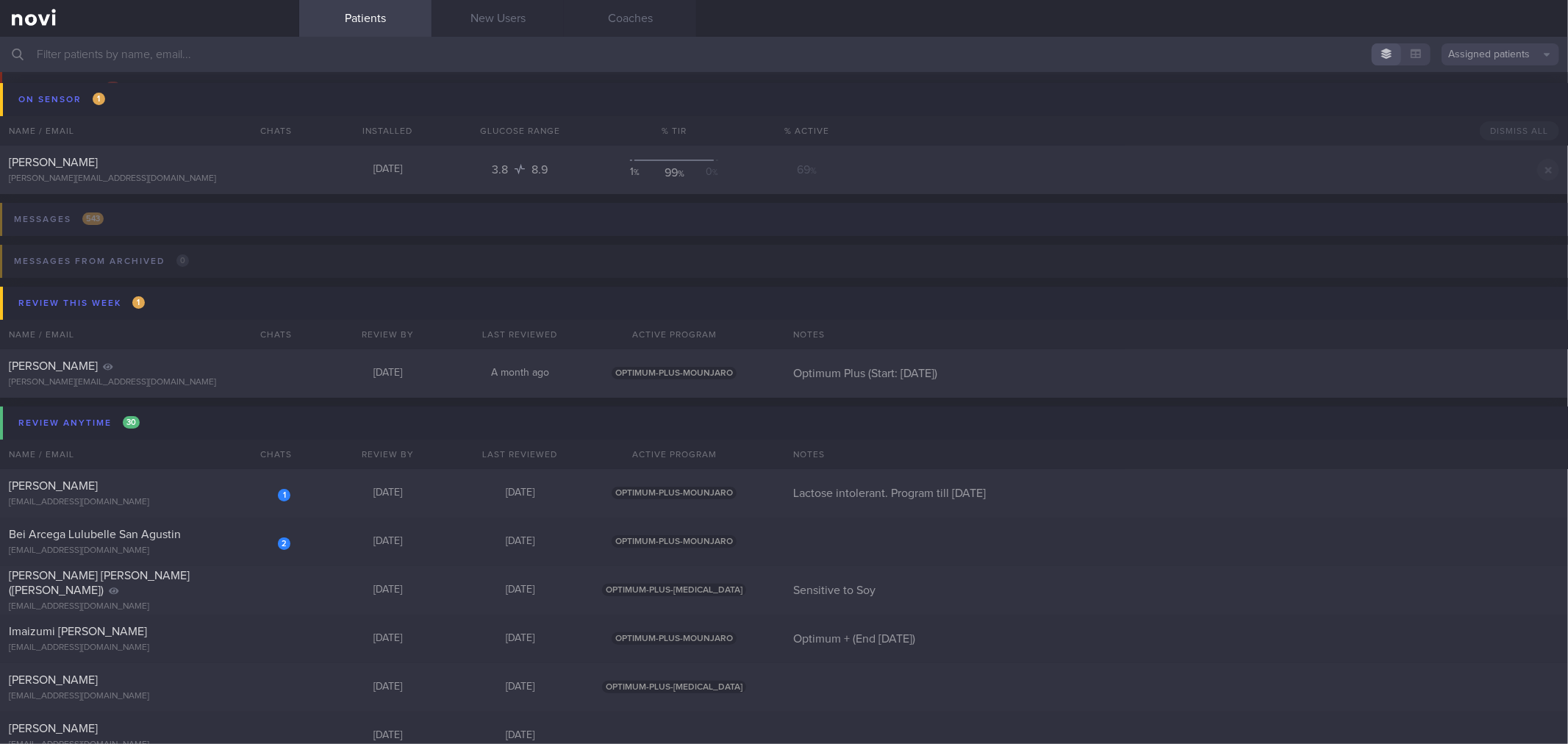
click at [160, 221] on button "Messages 543" at bounding box center [781, 223] width 1572 height 42
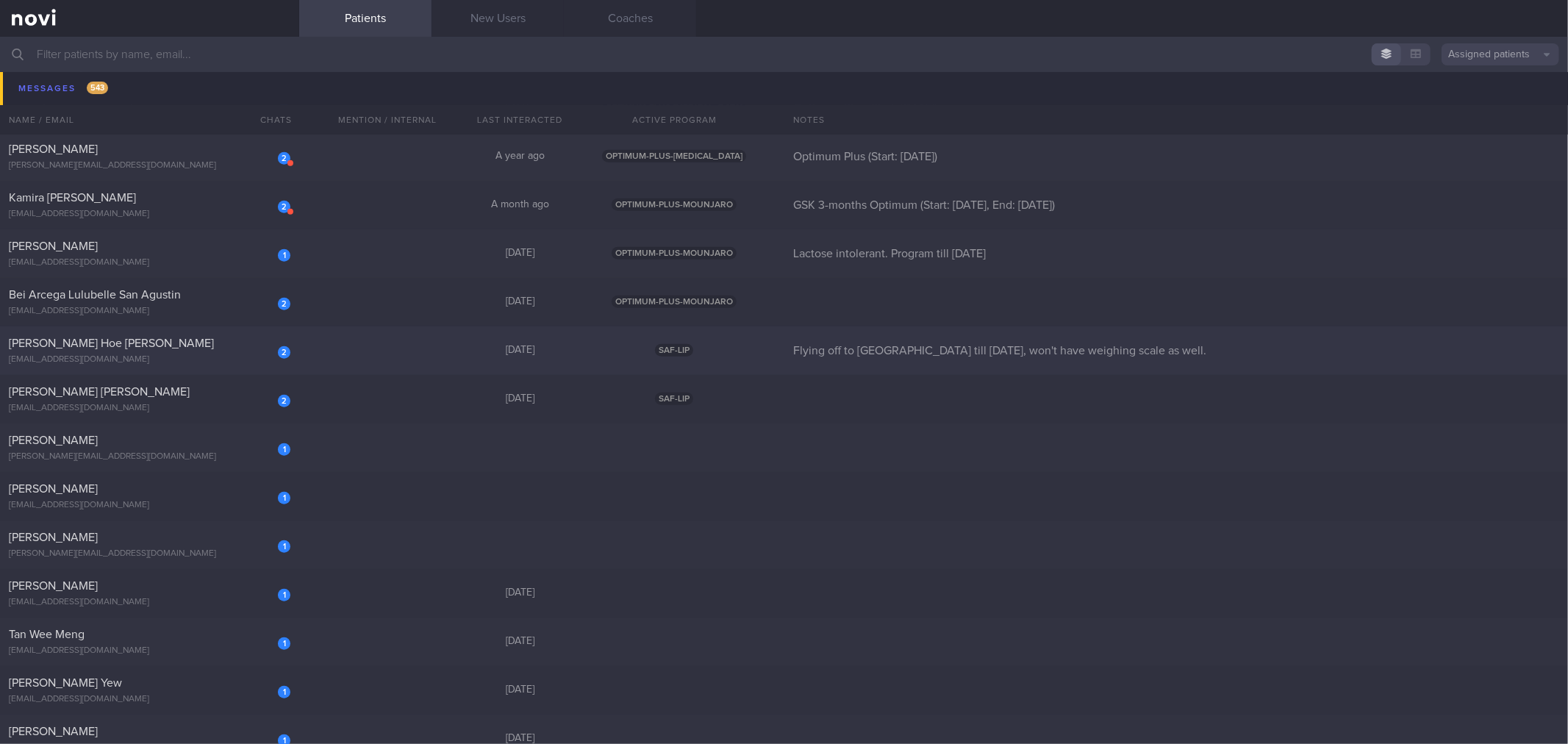
scroll to position [736, 0]
